Goal: Use online tool/utility

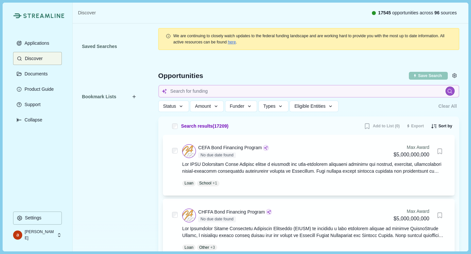
scroll to position [868, 0]
